Goal: Navigation & Orientation: Go to known website

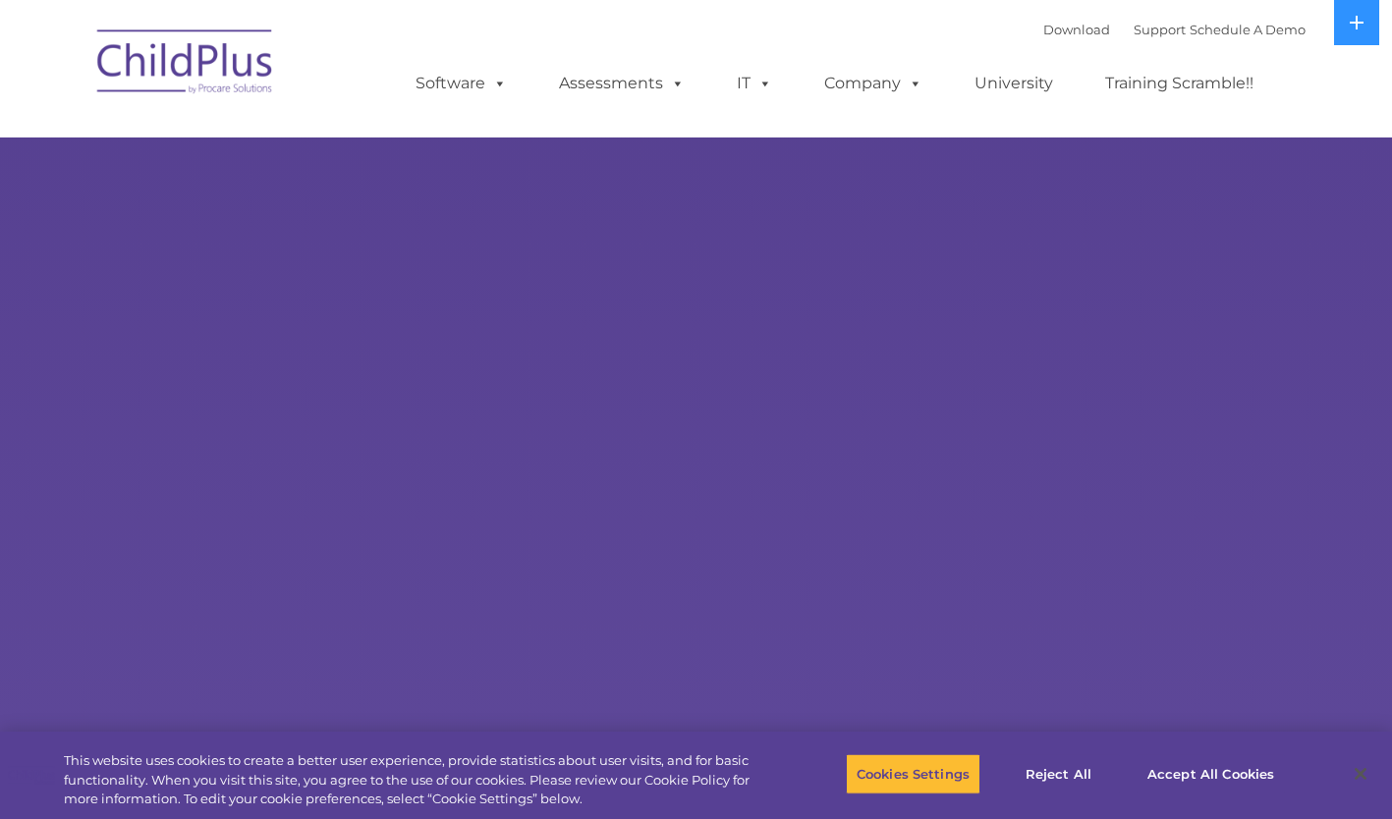
select select "MEDIUM"
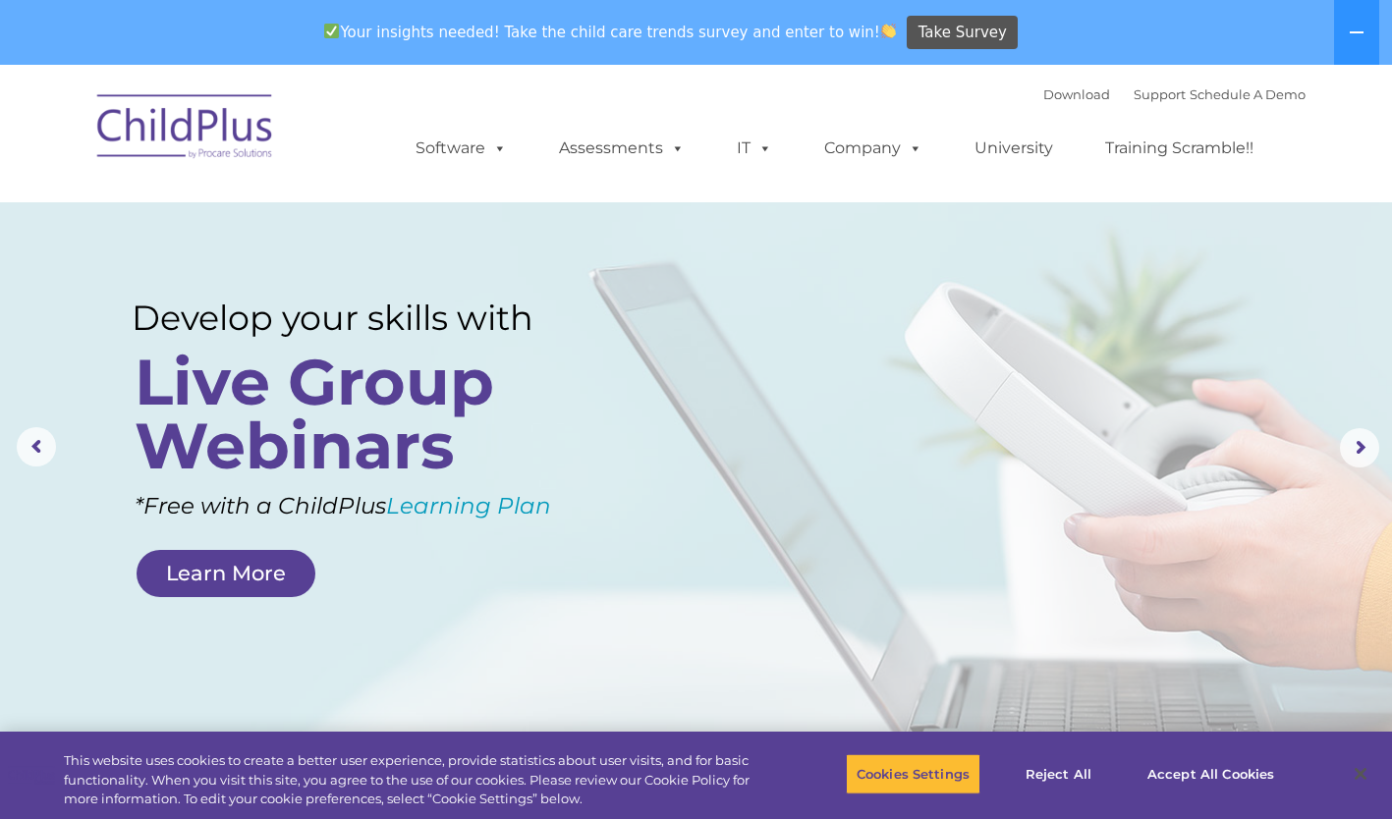
click at [158, 129] on img at bounding box center [185, 130] width 196 height 98
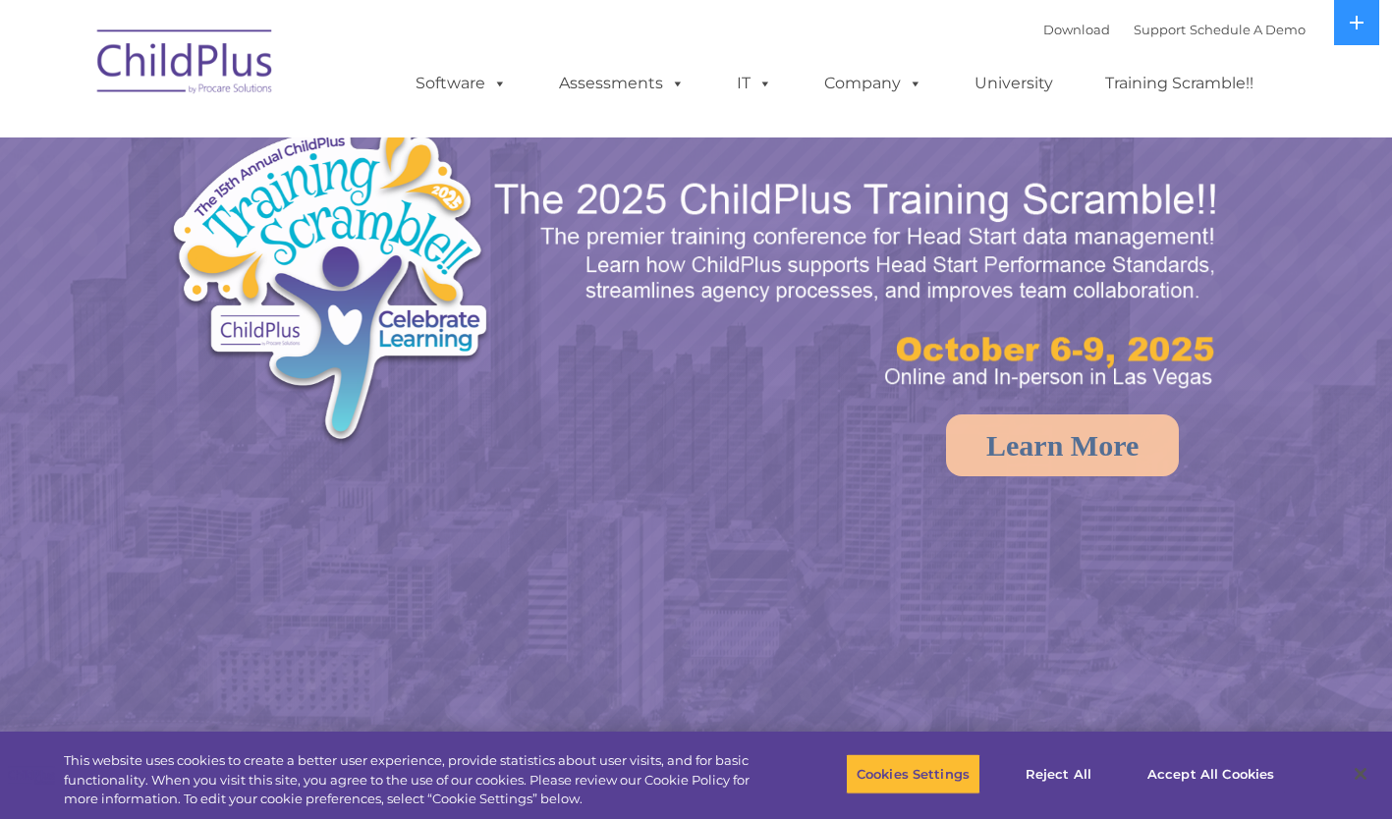
select select "MEDIUM"
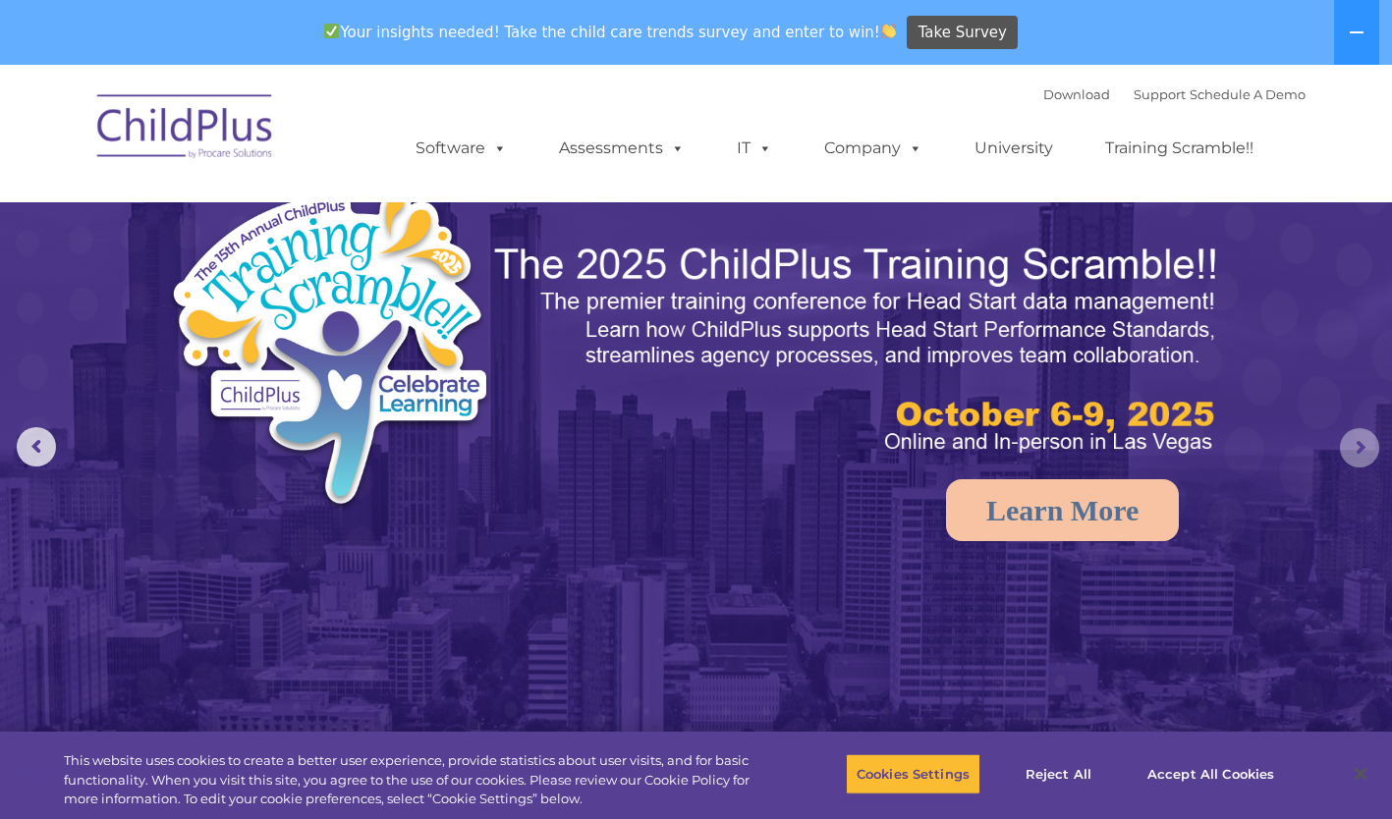
click at [1351, 450] on rs-arrow at bounding box center [1359, 447] width 39 height 39
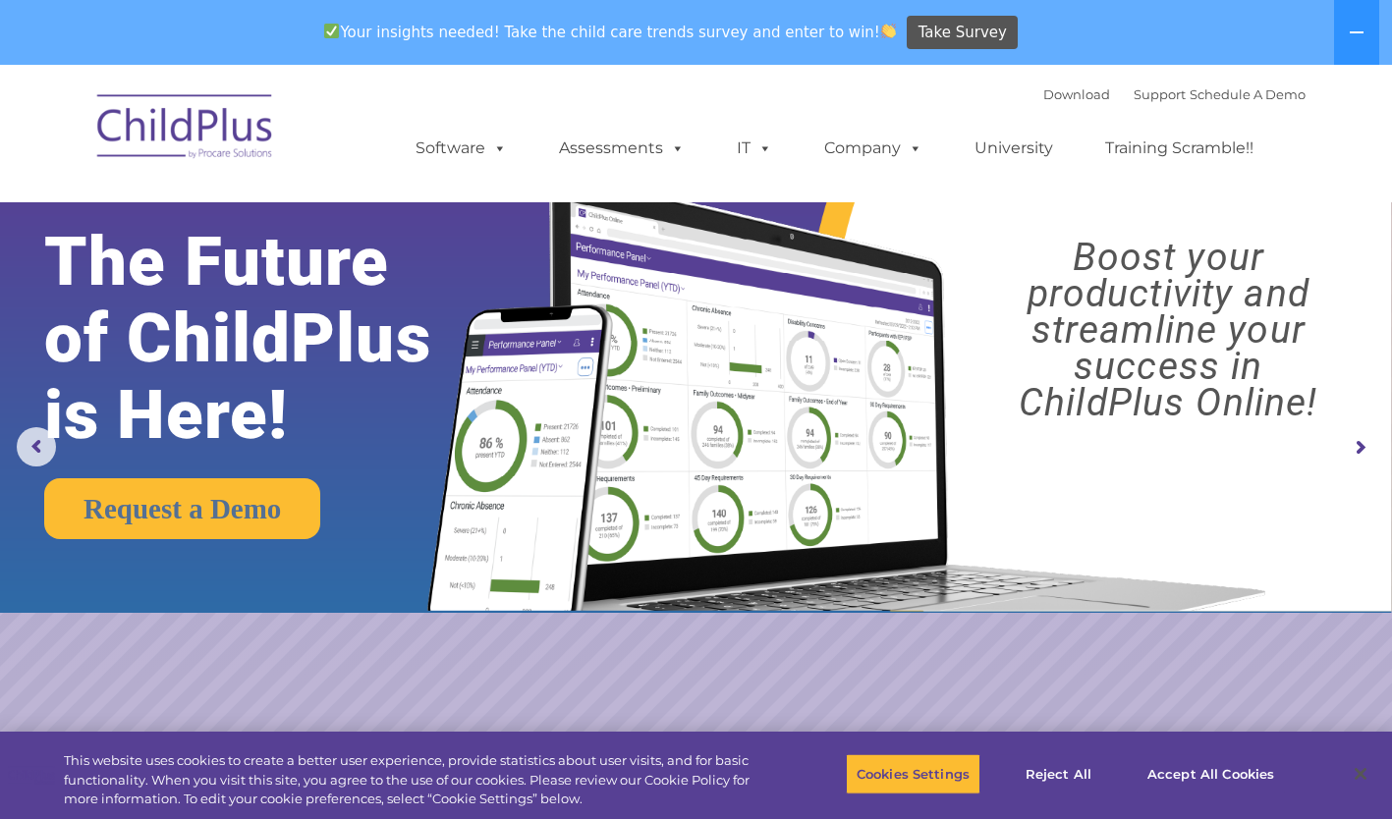
click at [1351, 450] on rs-arrow at bounding box center [1359, 447] width 39 height 39
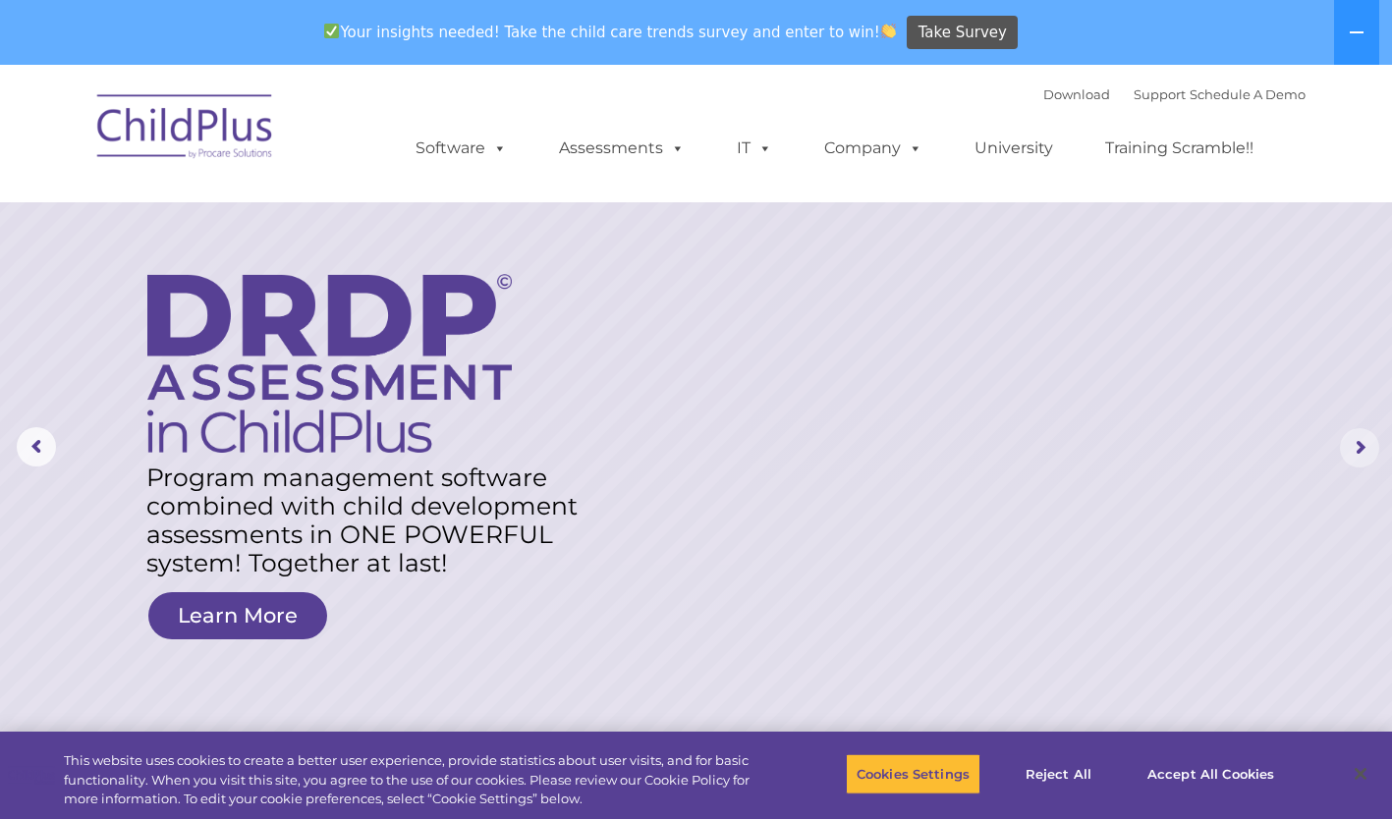
click at [1358, 447] on rs-arrow at bounding box center [1359, 447] width 39 height 39
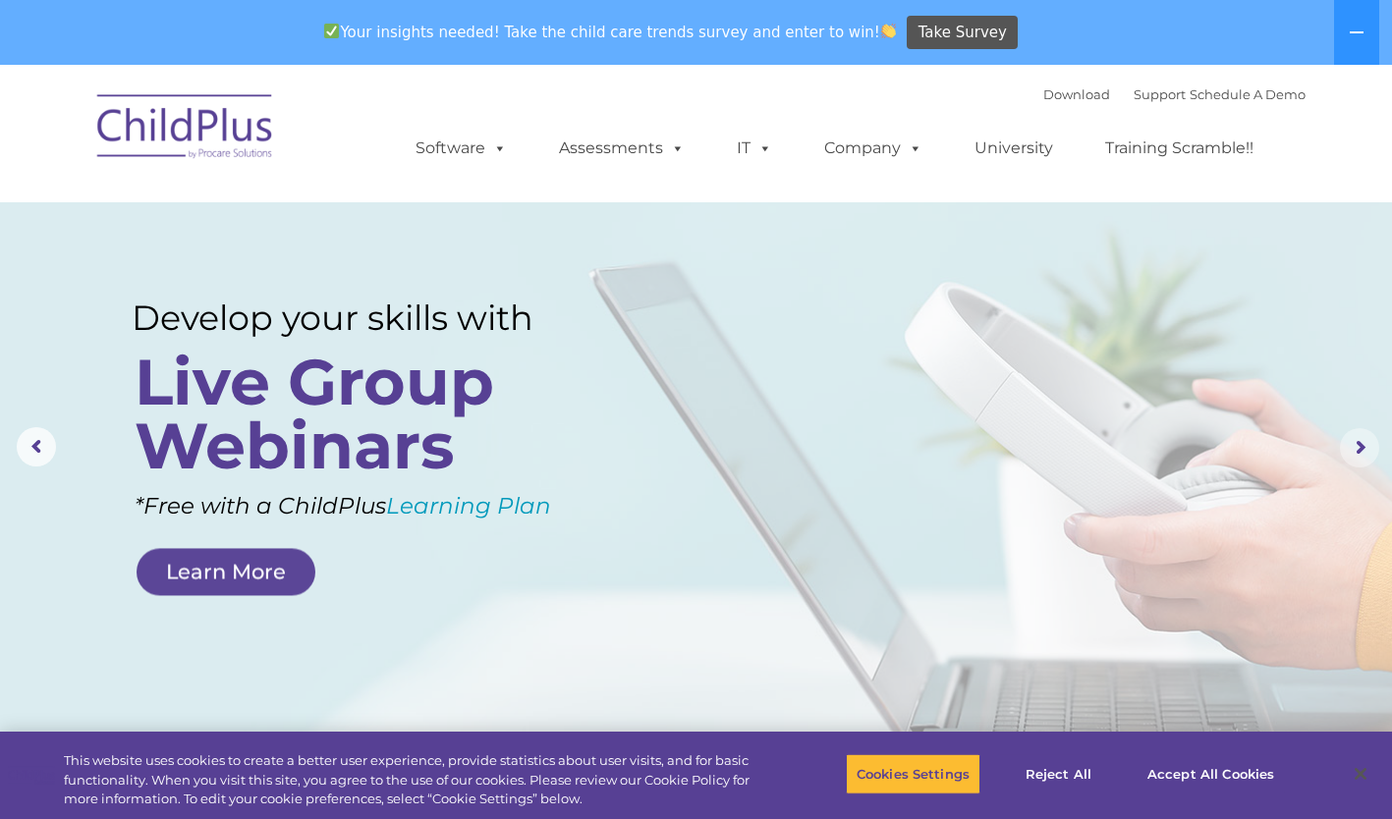
click at [1358, 447] on rs-arrow at bounding box center [1359, 447] width 39 height 39
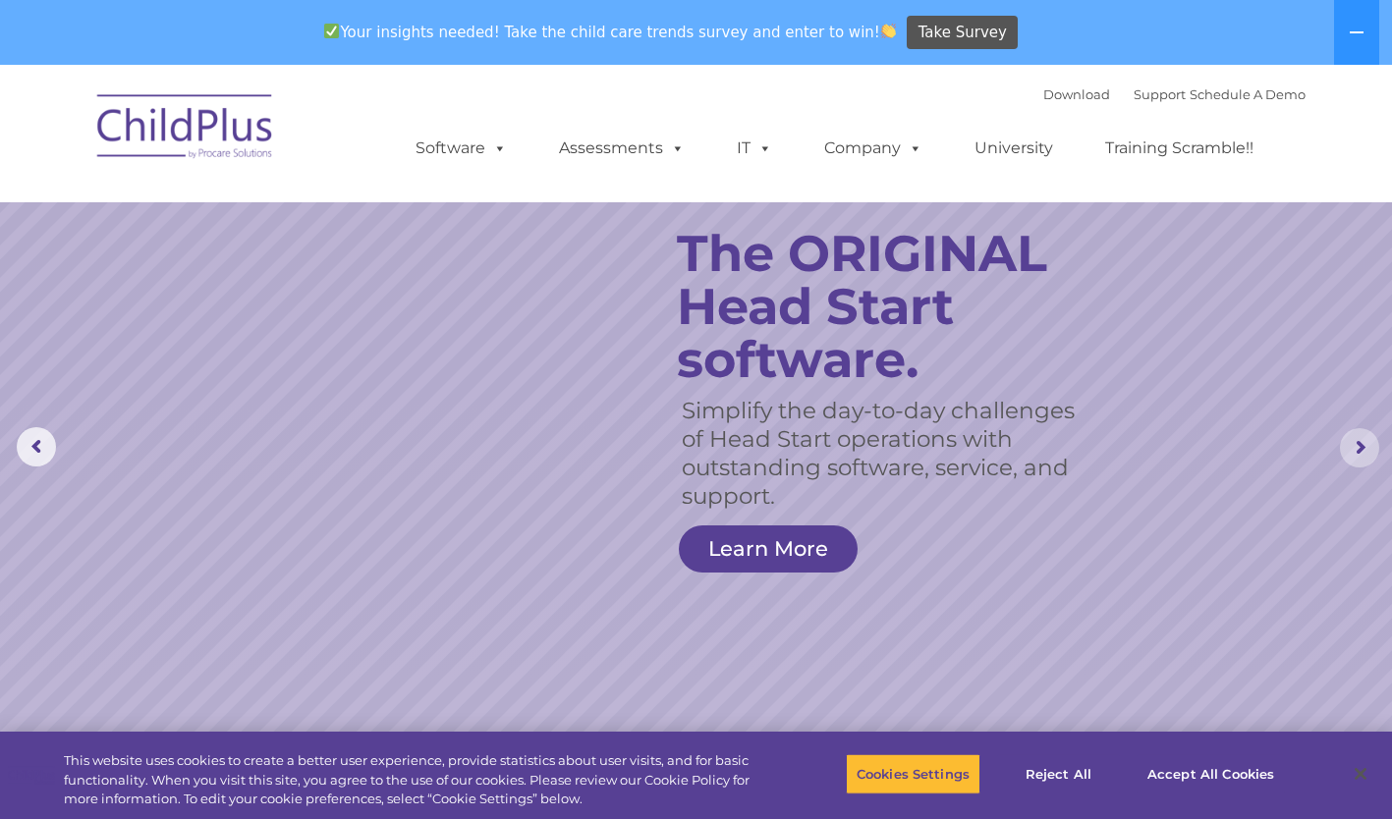
click at [1358, 447] on rs-arrow at bounding box center [1359, 447] width 39 height 39
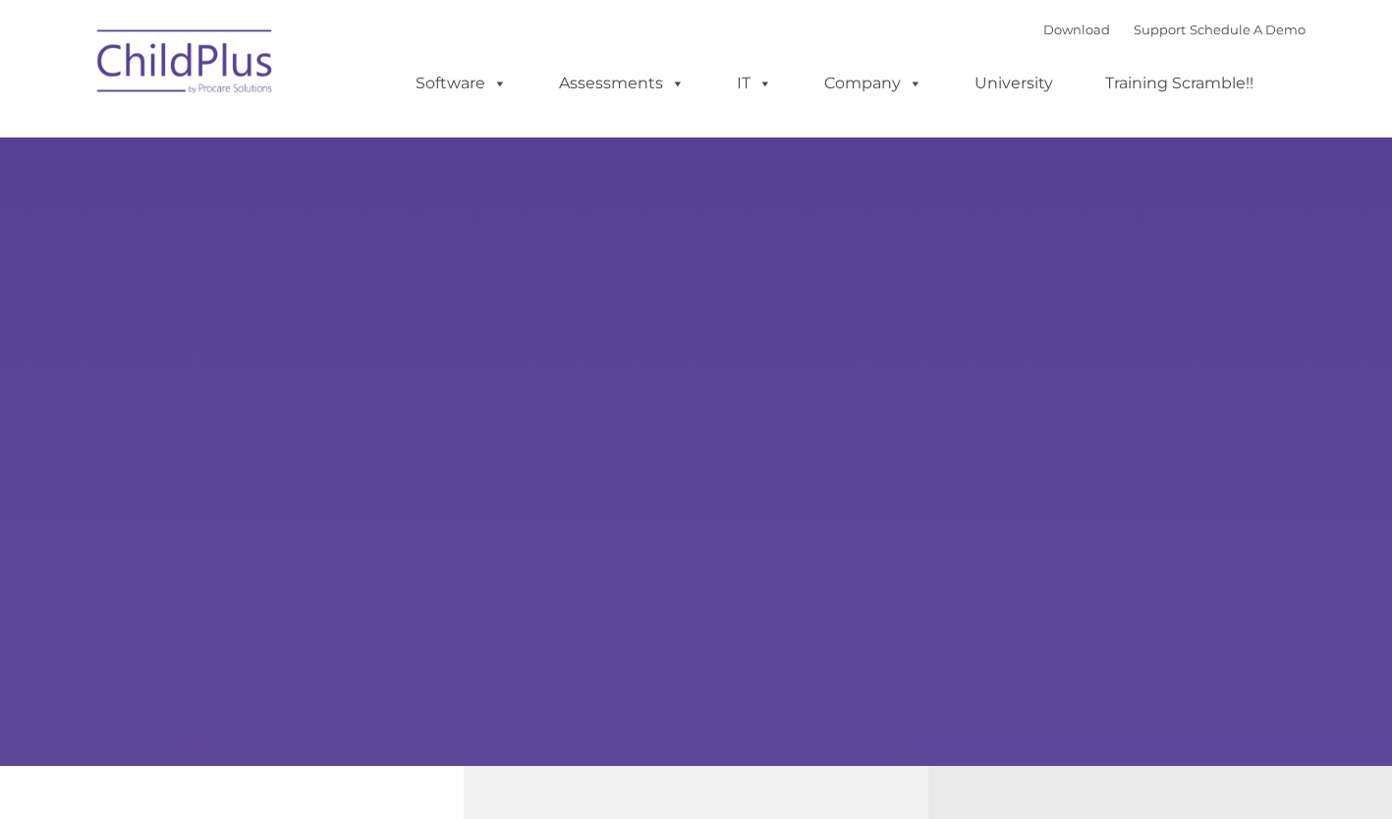
type input ""
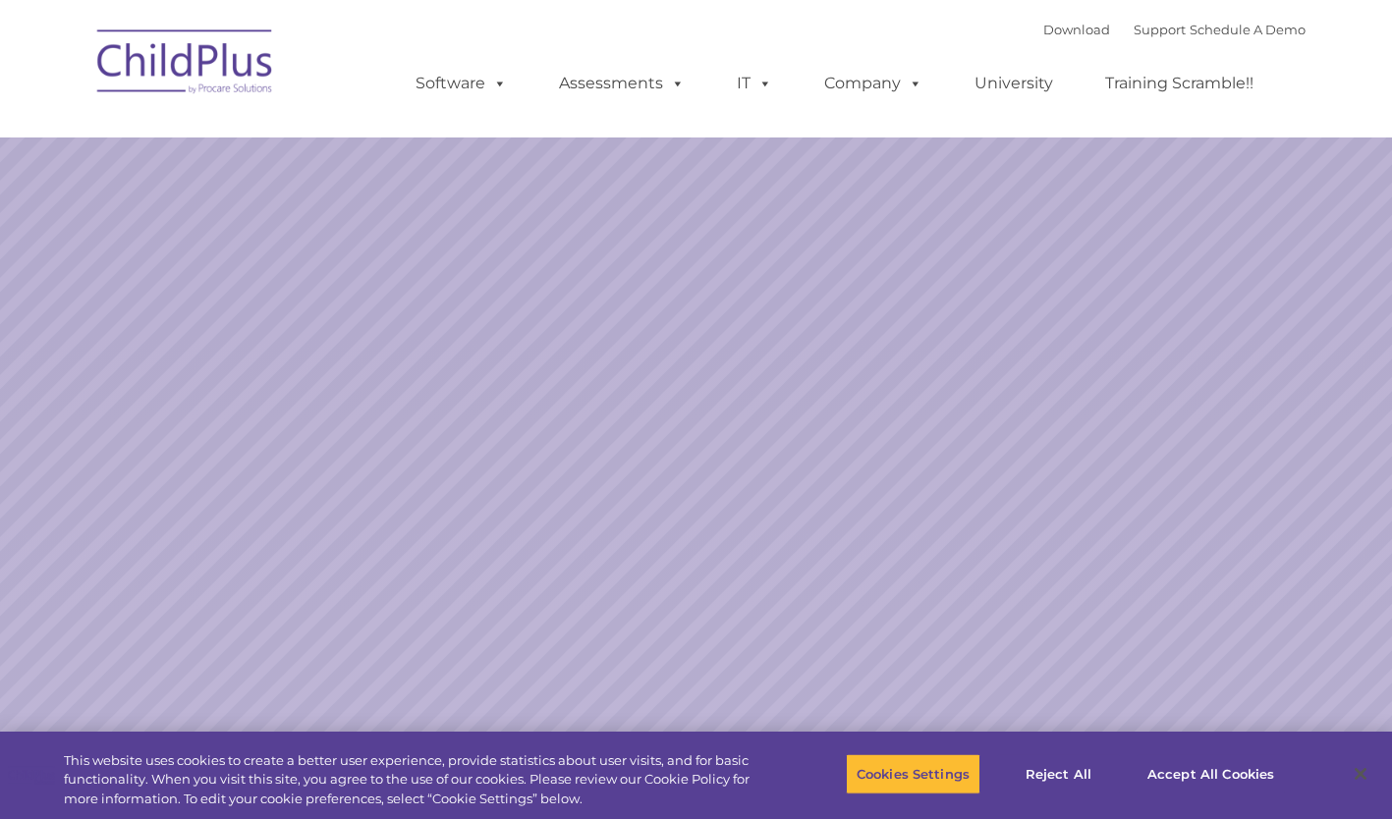
select select "MEDIUM"
